Goal: Task Accomplishment & Management: Use online tool/utility

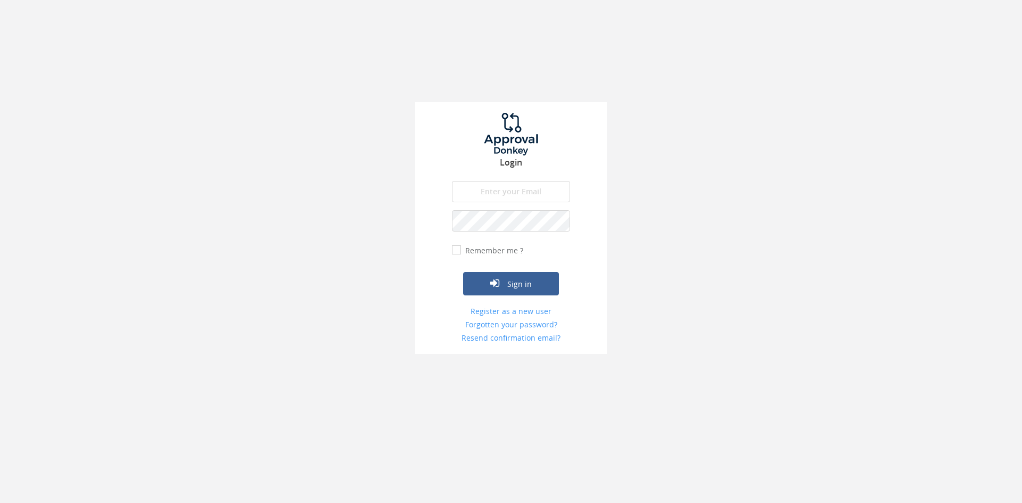
click at [497, 186] on input "email" at bounding box center [511, 191] width 118 height 21
type input "[EMAIL_ADDRESS][DOMAIN_NAME]"
click at [463, 272] on button "Sign in" at bounding box center [511, 283] width 96 height 23
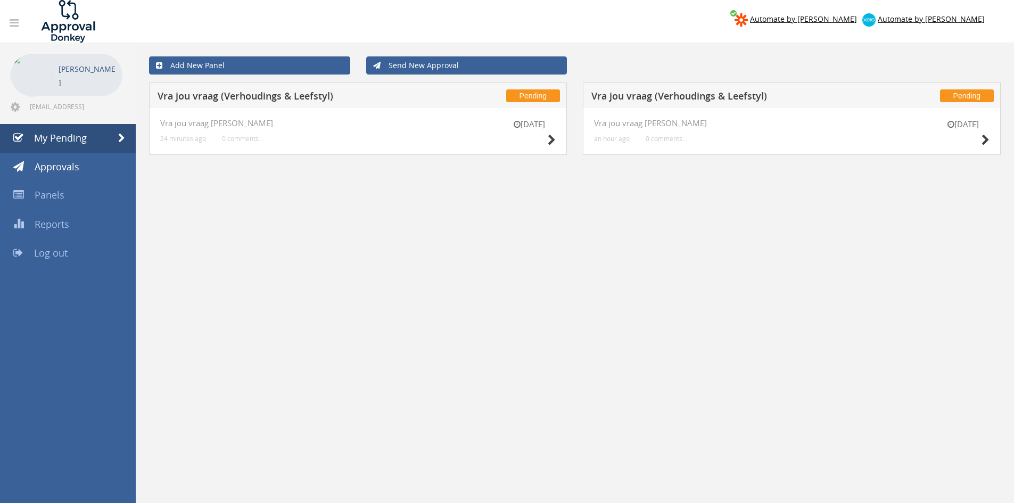
click at [976, 141] on div "[DATE]" at bounding box center [962, 134] width 53 height 30
click at [985, 136] on icon at bounding box center [985, 140] width 8 height 11
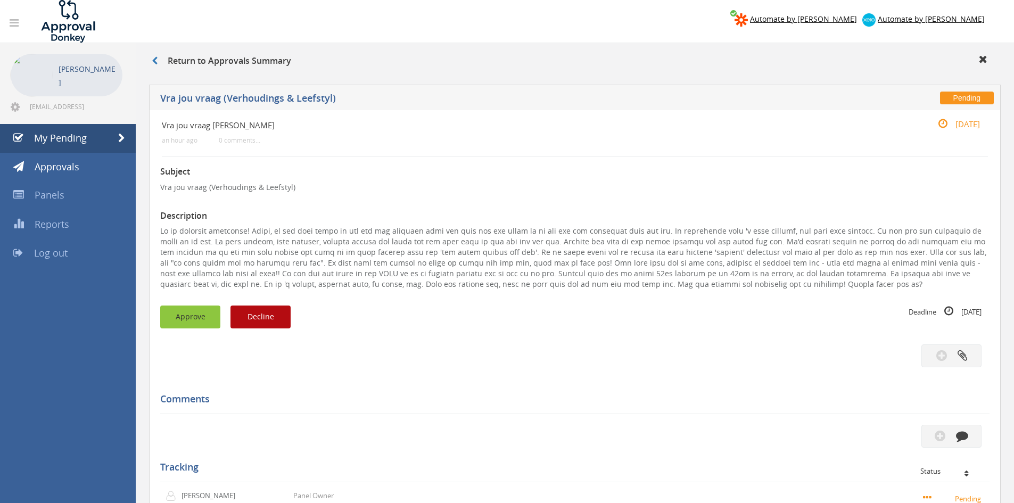
click at [199, 311] on button "Approve" at bounding box center [190, 316] width 60 height 23
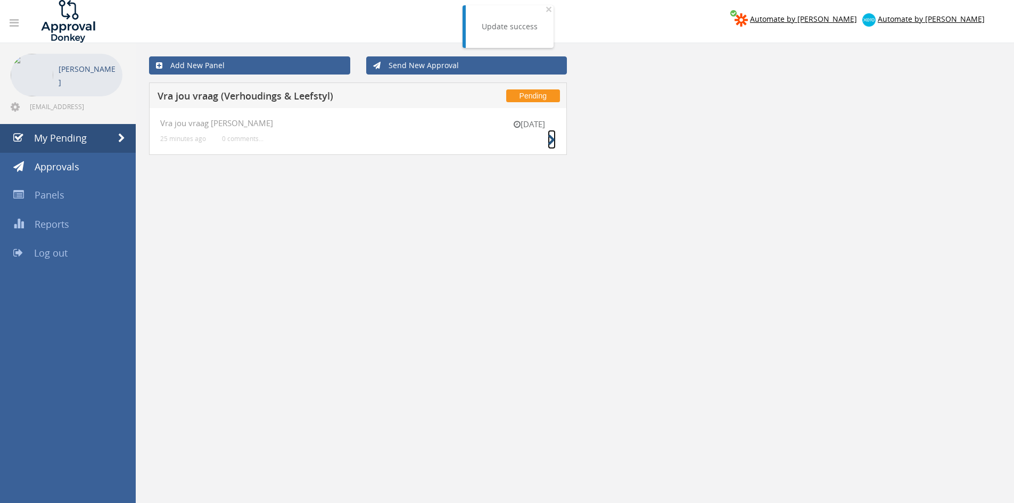
click at [554, 137] on icon at bounding box center [551, 140] width 8 height 11
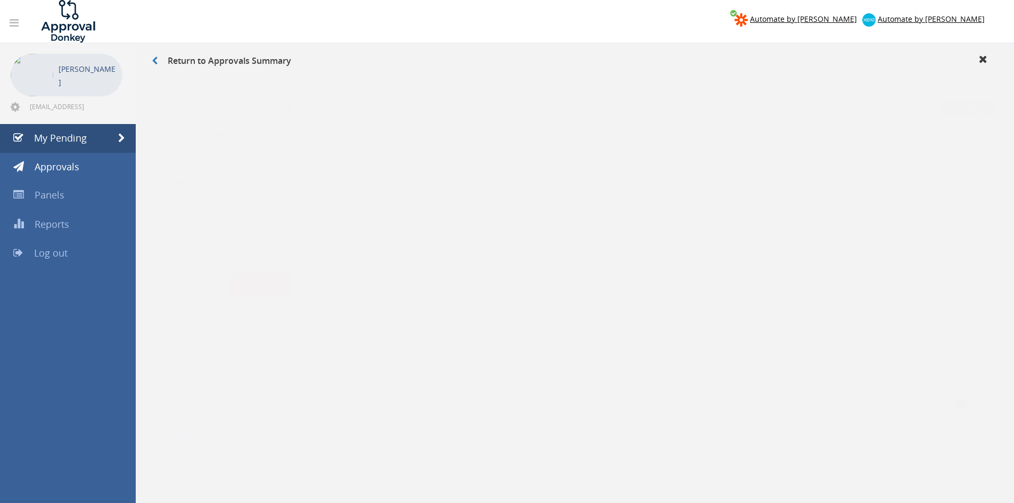
click at [335, 232] on p "More mammas. My 3 jarige is al van 8 maande op EyeQ brain fuel (nou Equazen gen…" at bounding box center [574, 236] width 829 height 21
click at [336, 233] on p "More mammas. My 3 jarige is al van 8 maande op EyeQ brain fuel (nou Equazen gen…" at bounding box center [574, 236] width 829 height 21
click at [383, 228] on p "More mammas. My 3 jarige is al van 8 maande op EyeQ brain fuel (nou Equazen gen…" at bounding box center [574, 236] width 829 height 21
drag, startPoint x: 385, startPoint y: 230, endPoint x: 335, endPoint y: 231, distance: 50.0
click at [335, 231] on p "More mammas. My 3 jarige is al van 8 maande op EyeQ brain fuel (nou Equazen gen…" at bounding box center [574, 236] width 829 height 21
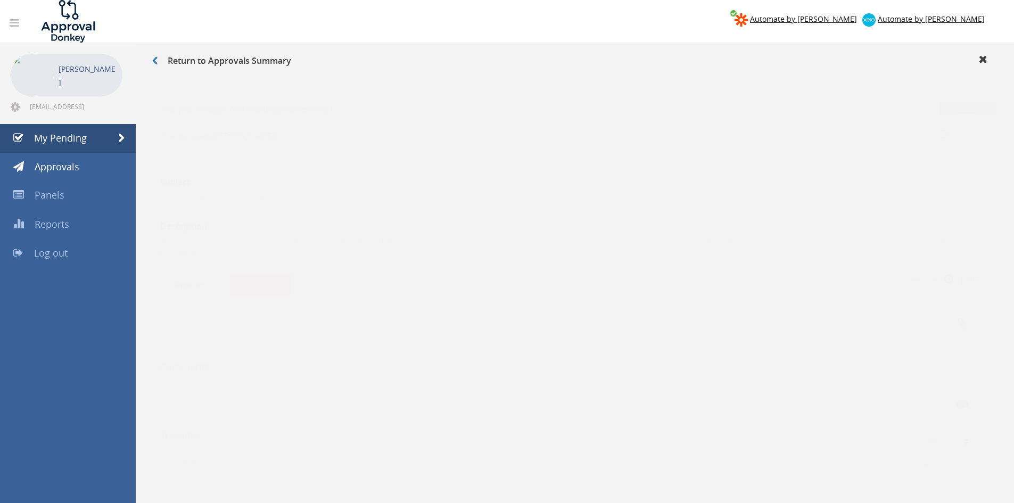
click at [198, 271] on button "Approve" at bounding box center [190, 274] width 60 height 23
